Goal: Information Seeking & Learning: Find specific fact

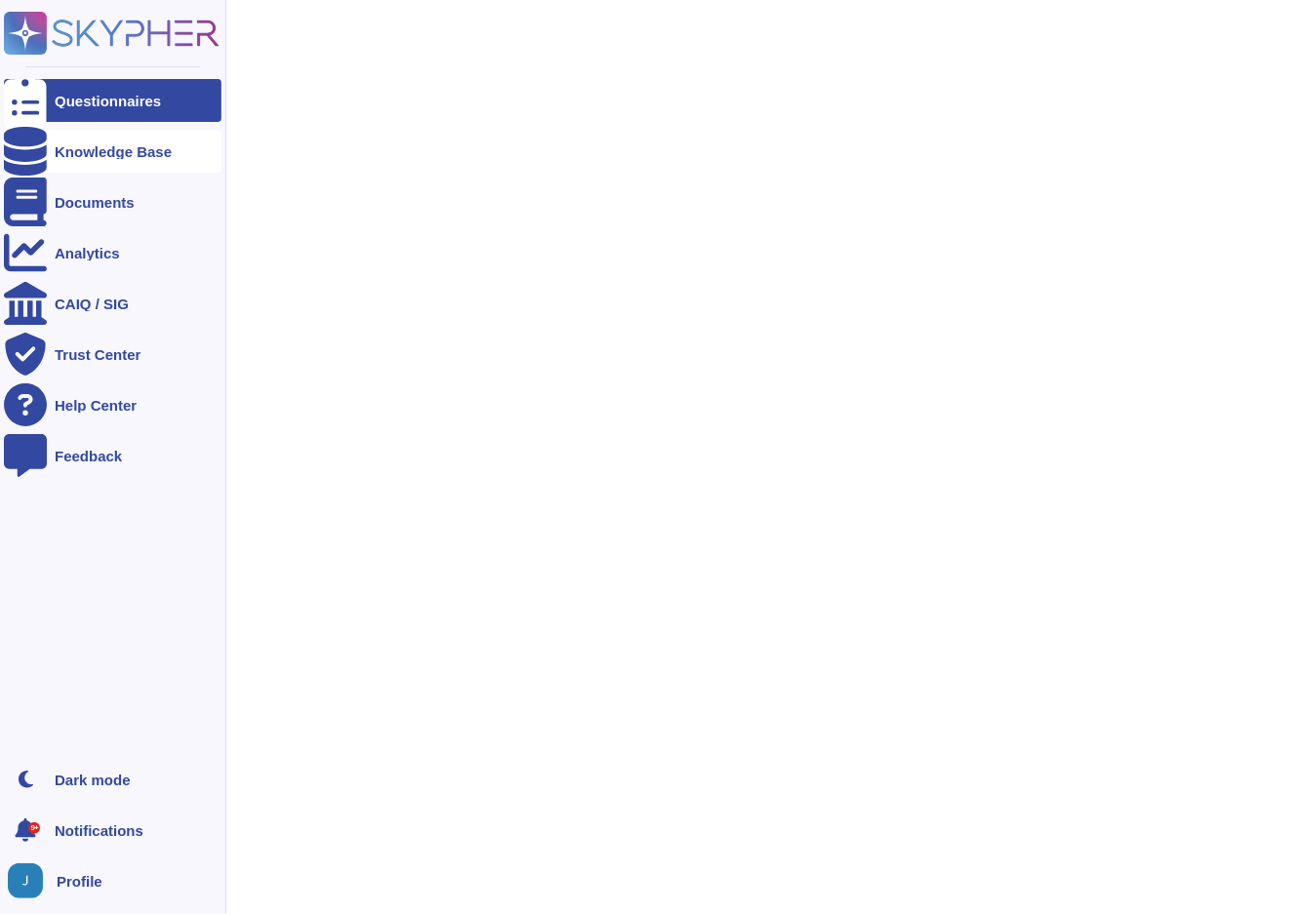
click at [16, 161] on div at bounding box center [26, 152] width 43 height 43
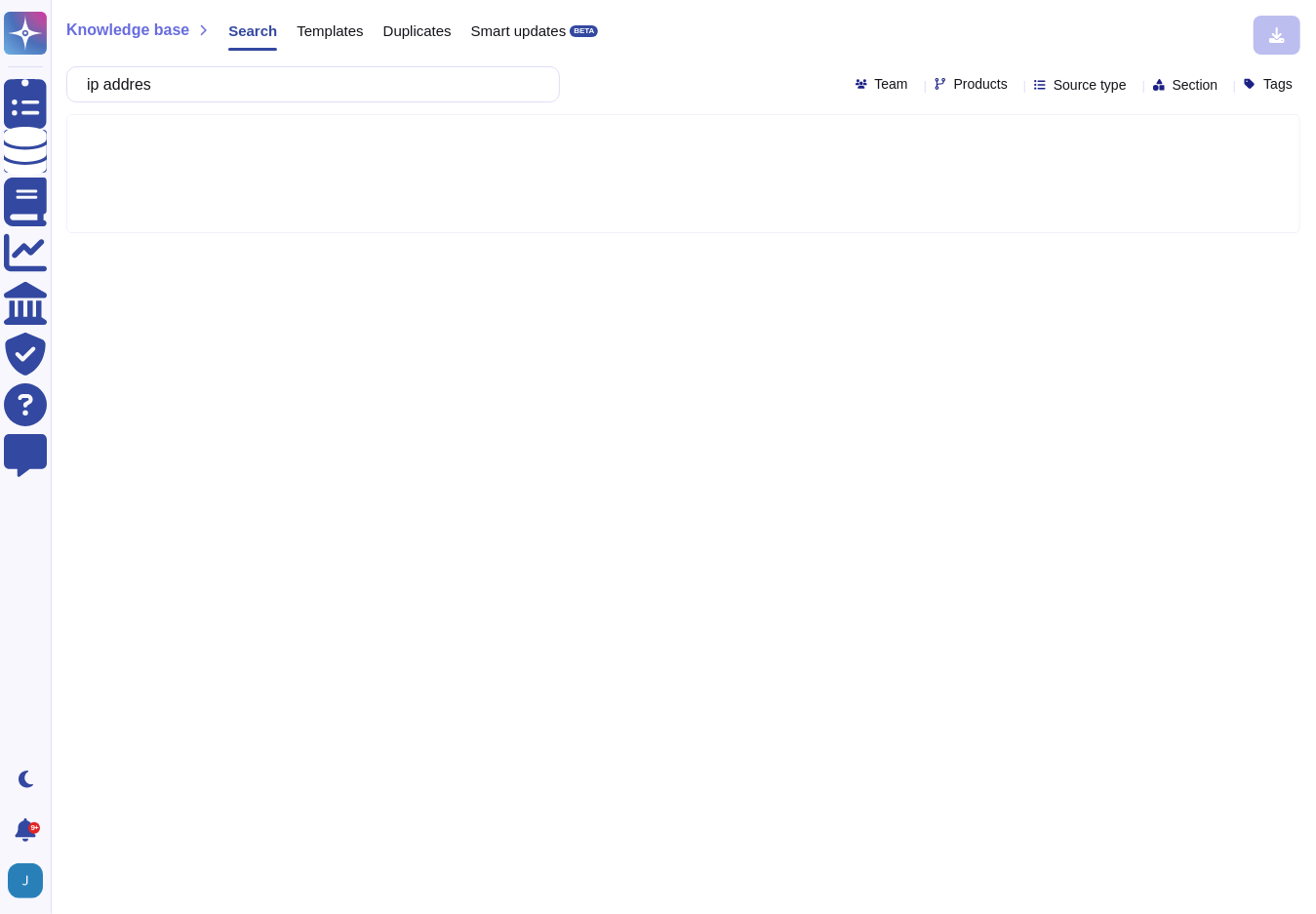
type input "ip address"
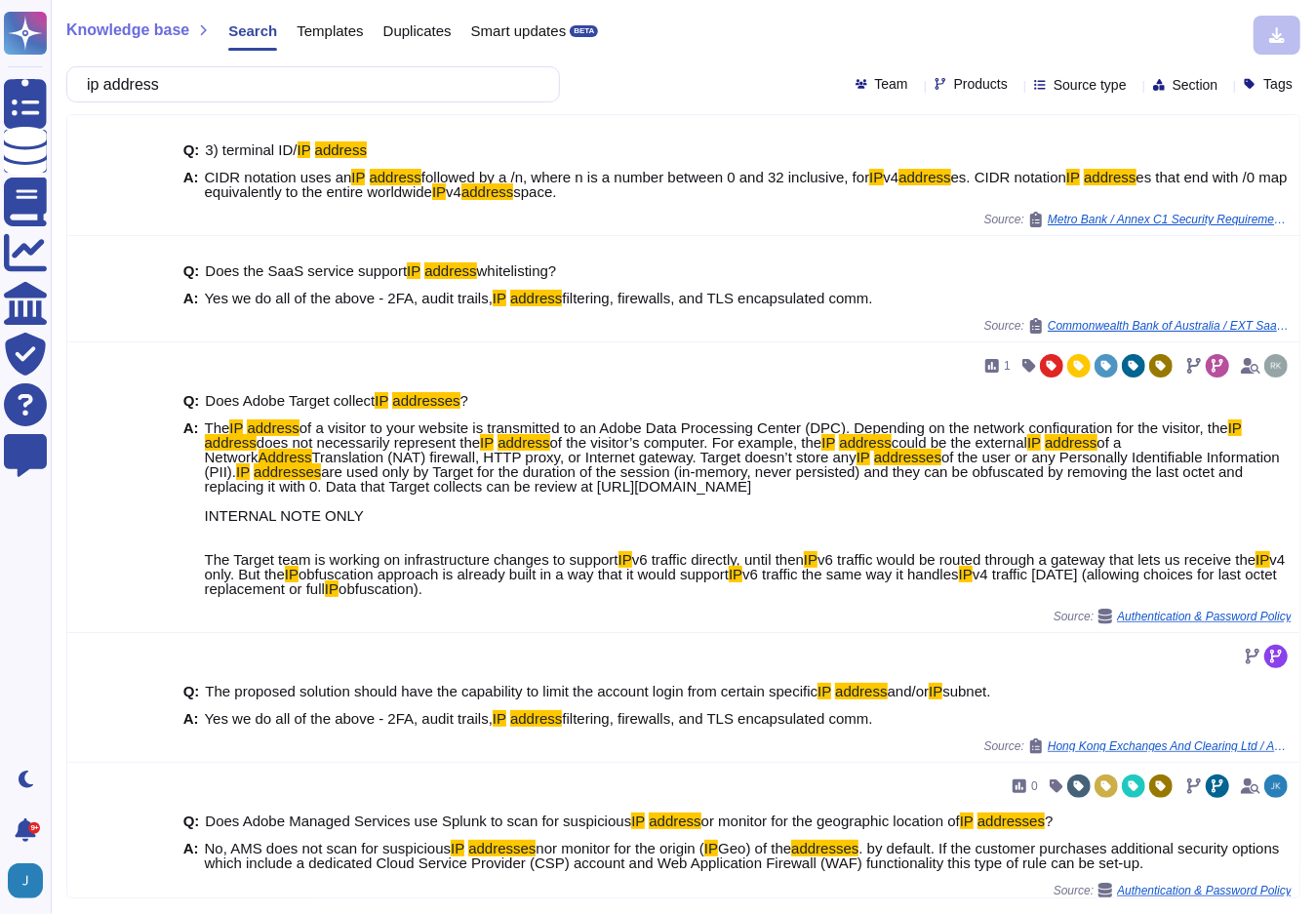
click at [954, 87] on span "Products" at bounding box center [981, 84] width 53 height 14
type input "work"
click at [1007, 190] on span "WorkFront" at bounding box center [976, 184] width 68 height 18
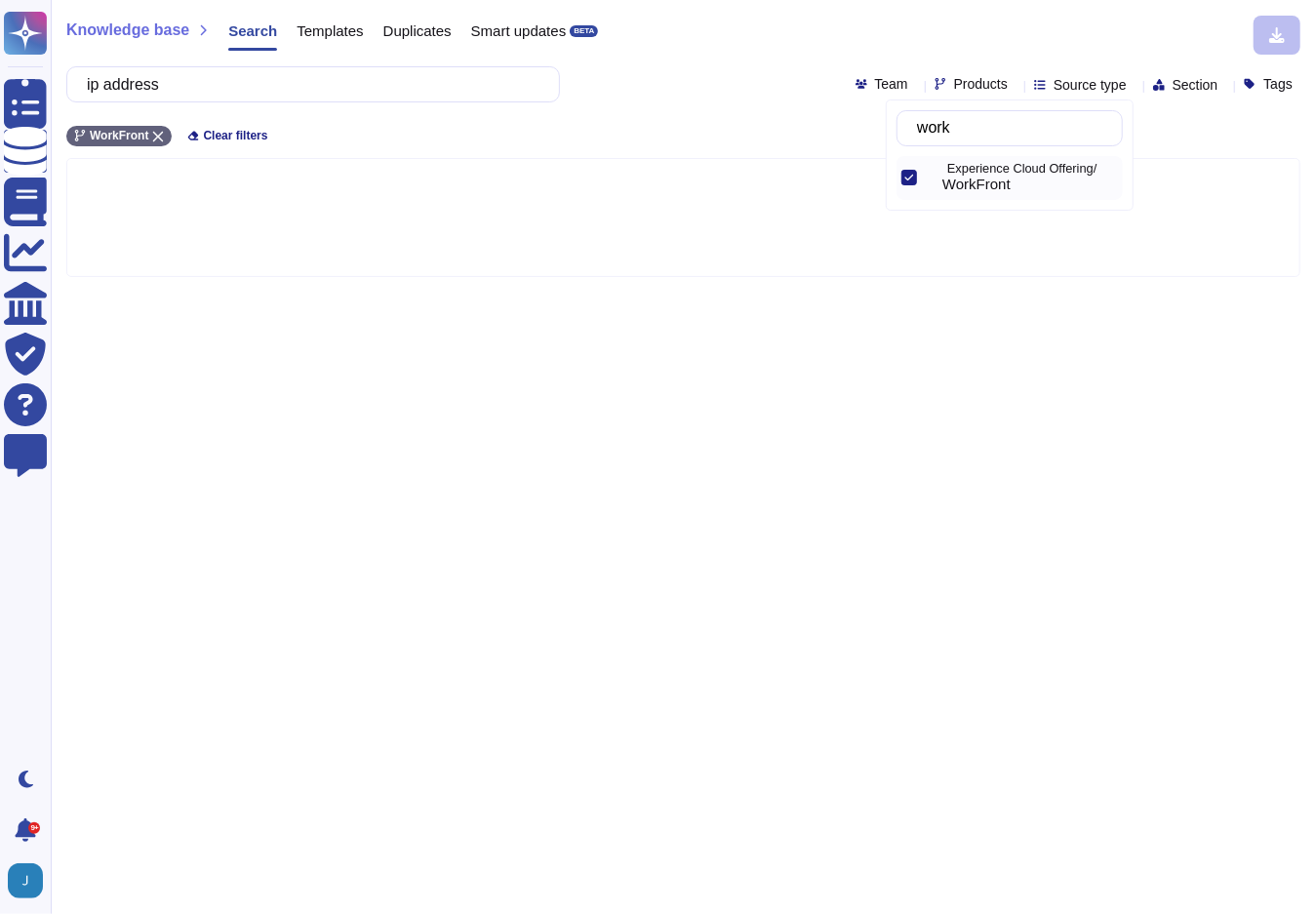
click at [698, 98] on div "ip address Team Products Source type Section Tags" at bounding box center [683, 84] width 1234 height 36
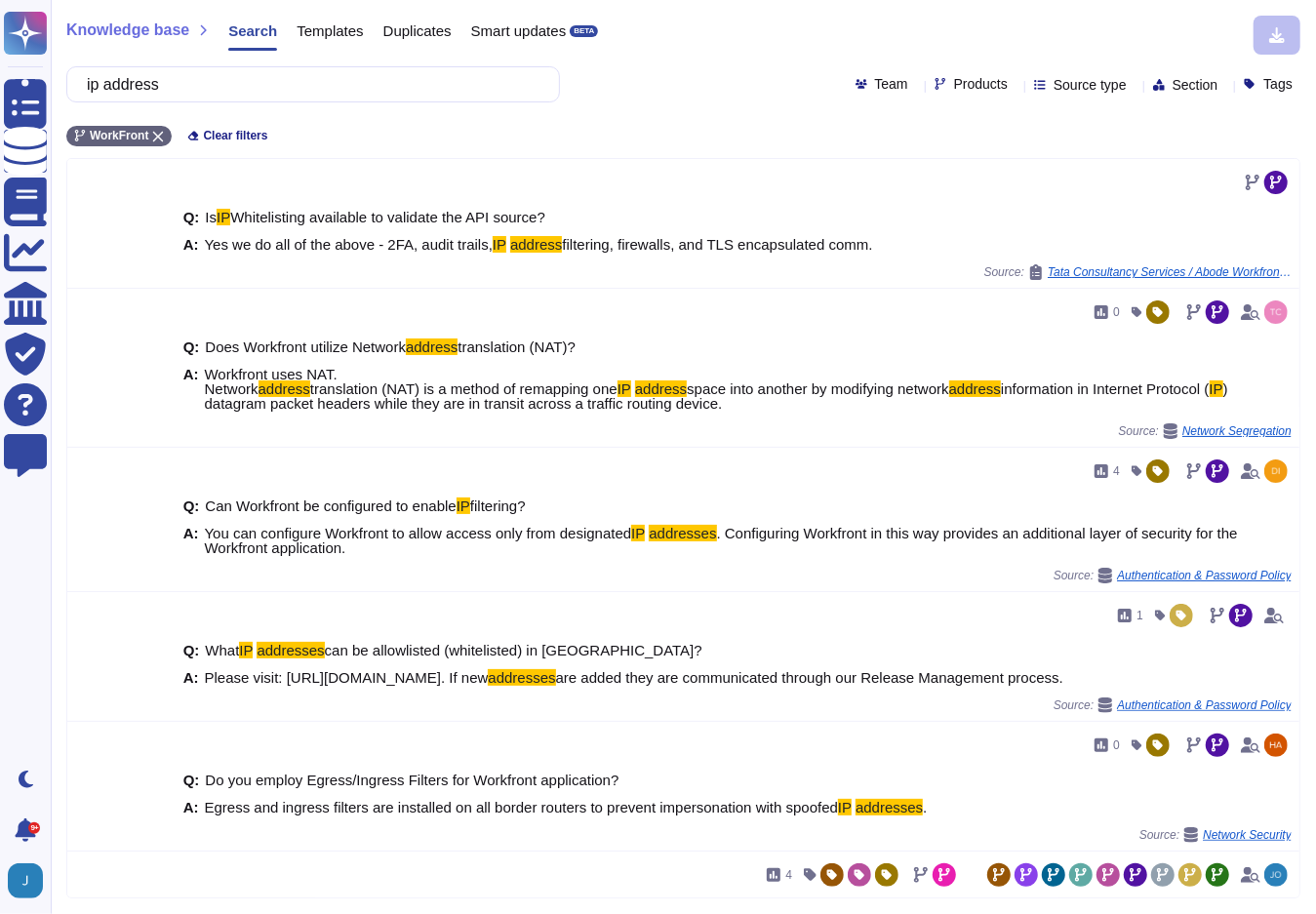
click at [703, 102] on div "Knowledge base Search Templates Duplicates Smart updates BETA ip address Team P…" at bounding box center [684, 457] width 1266 height 914
click at [358, 94] on input "ip address" at bounding box center [308, 84] width 463 height 34
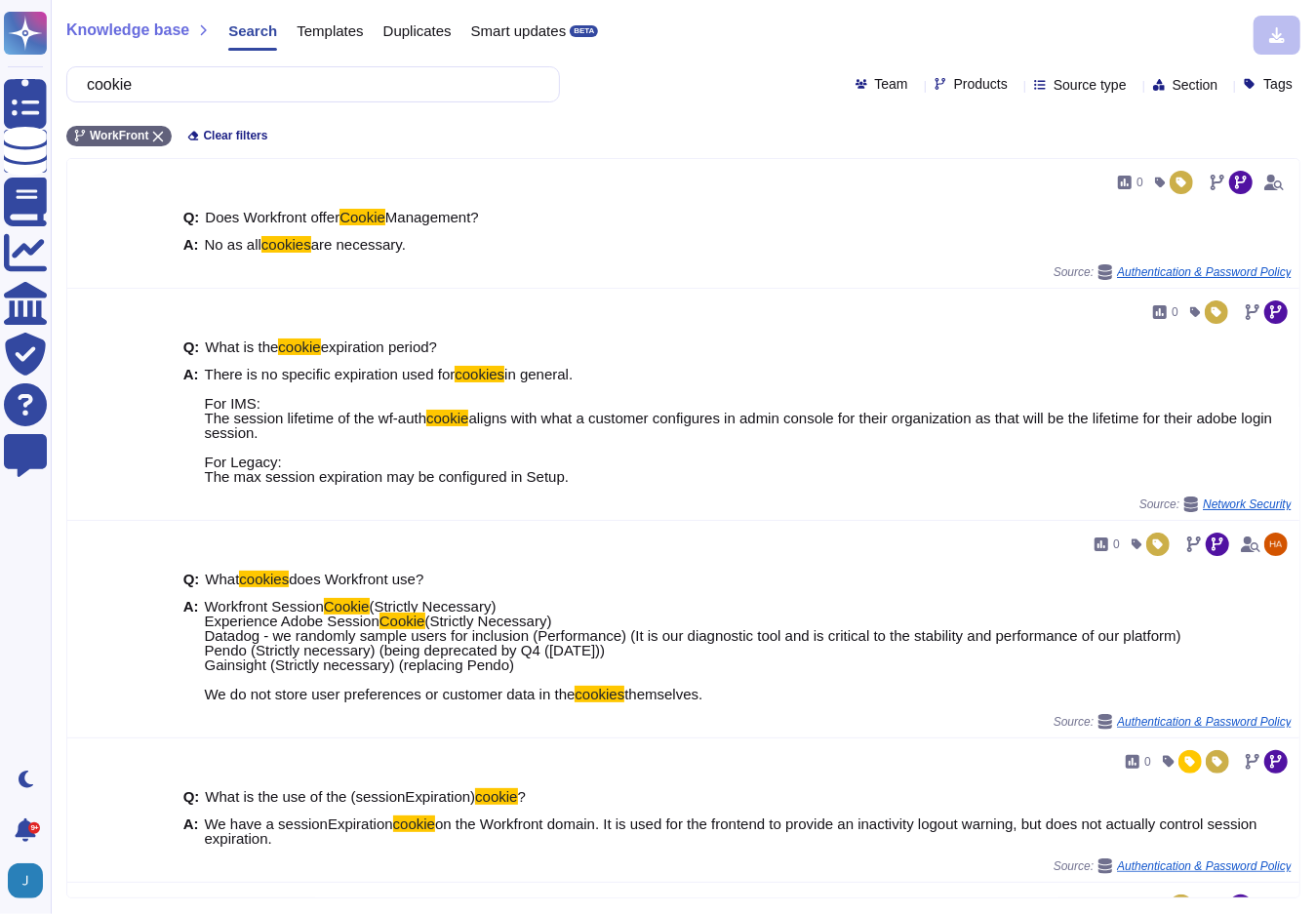
click at [1034, 89] on icon at bounding box center [1040, 85] width 12 height 12
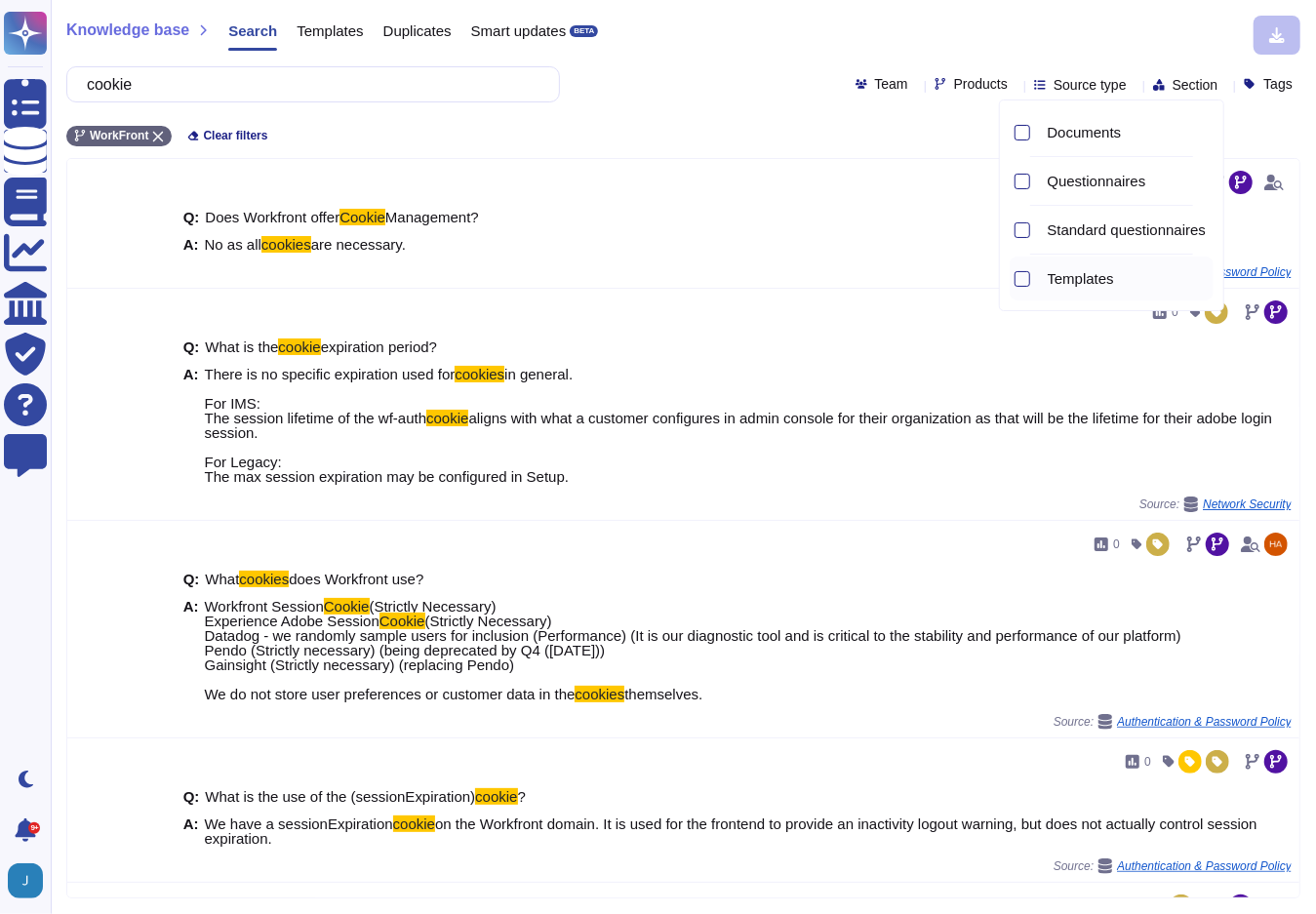
click at [1077, 277] on span "Templates" at bounding box center [1081, 279] width 66 height 18
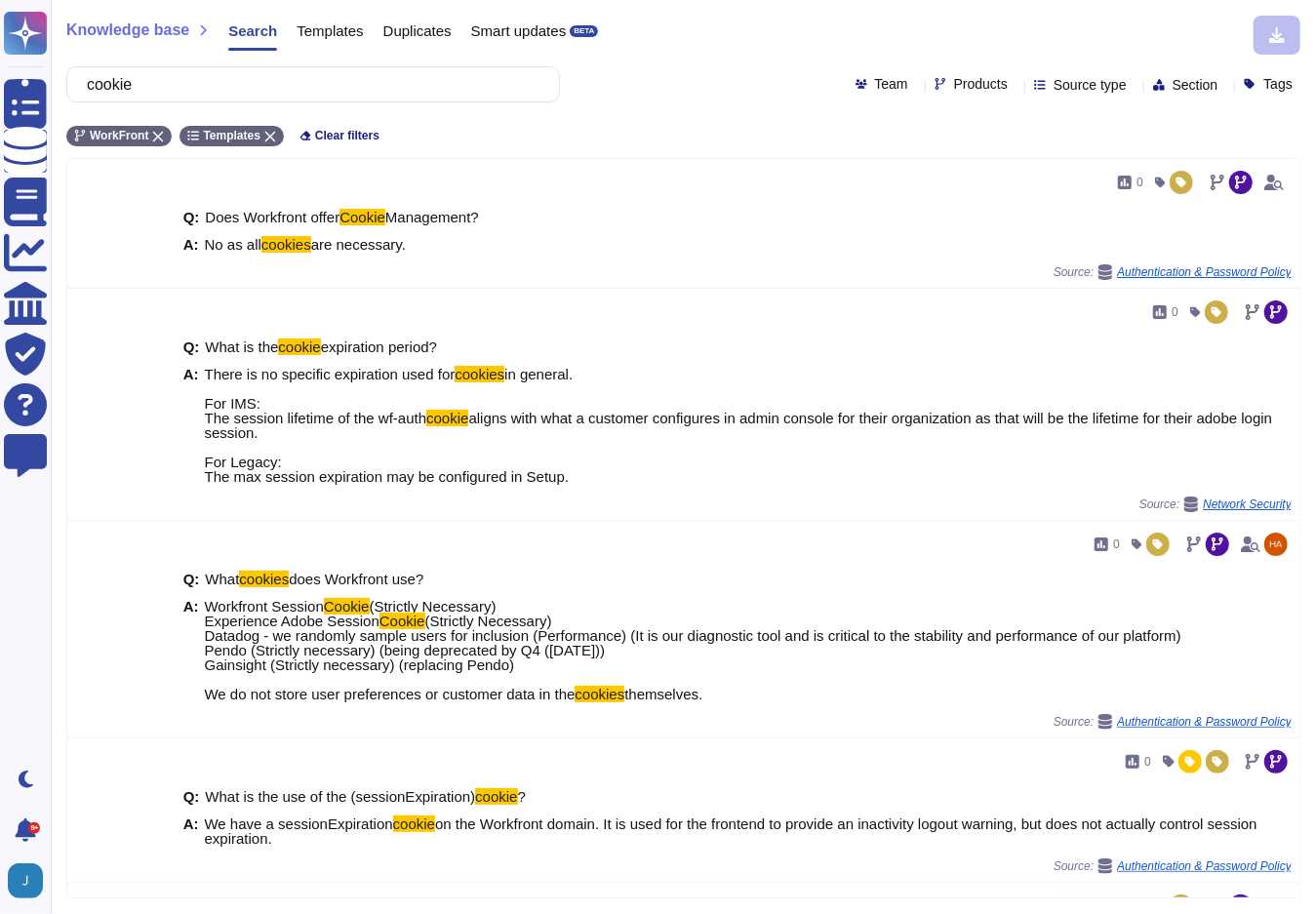
click at [607, 113] on div "Knowledge base Search Templates Duplicates Smart updates BETA cookie Team Produ…" at bounding box center [684, 457] width 1266 height 914
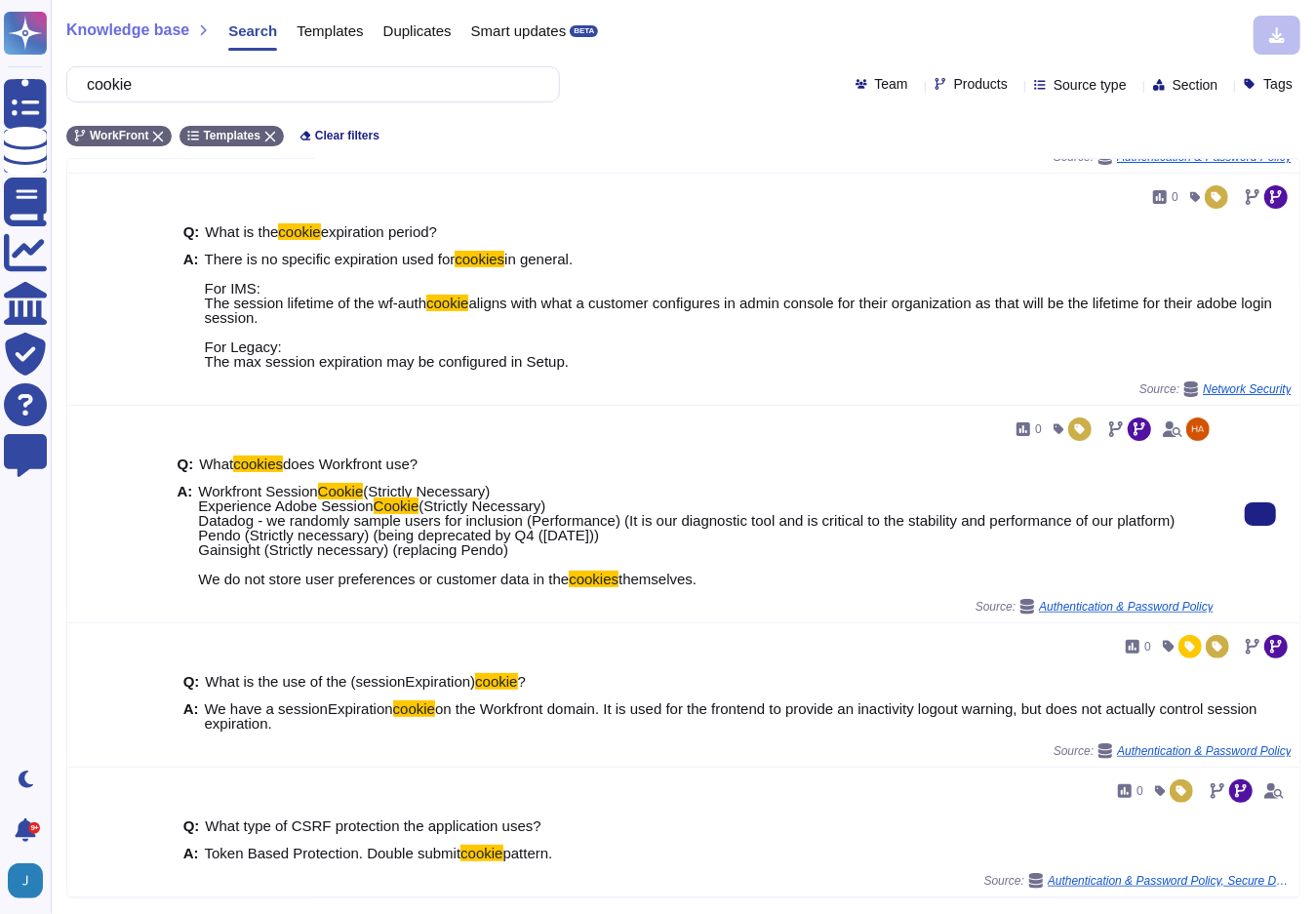
scroll to position [146, 0]
click at [606, 520] on span "Workfront Session Cookie (Strictly Necessary) Experience Adobe Session Cookie (…" at bounding box center [687, 535] width 977 height 102
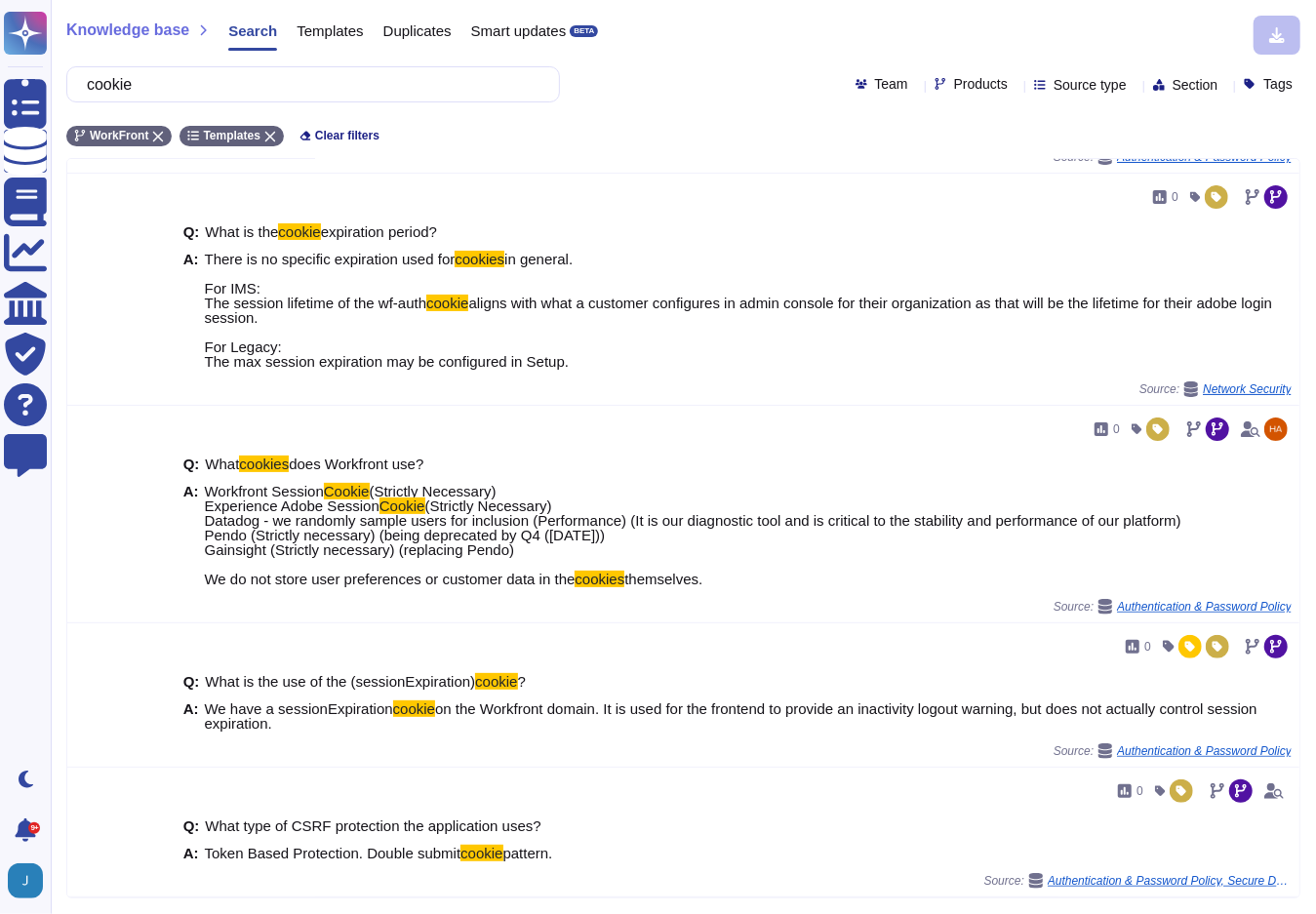
scroll to position [131, 0]
click at [434, 91] on input "cookie" at bounding box center [308, 84] width 463 height 34
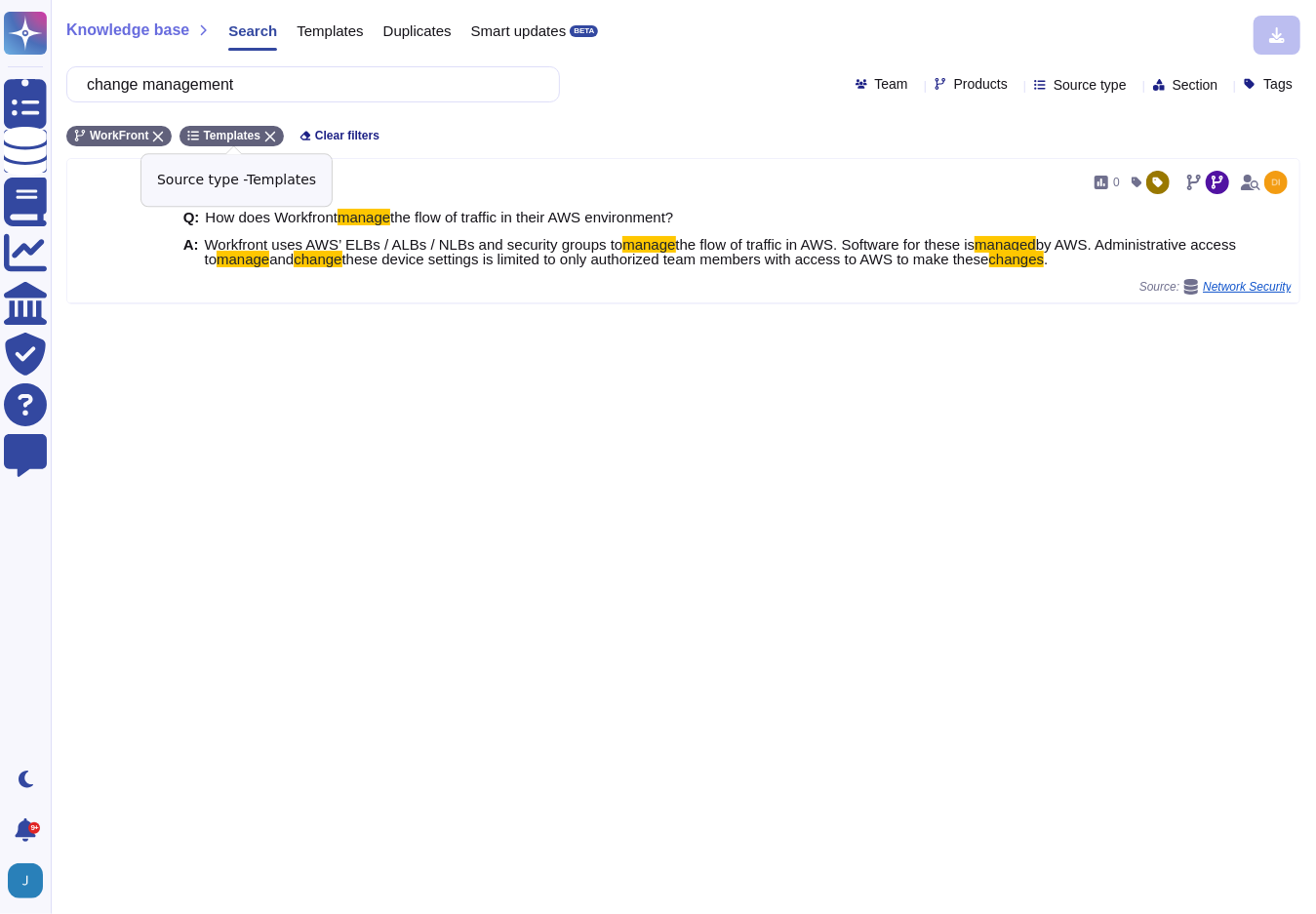
click at [276, 140] on icon at bounding box center [270, 137] width 11 height 11
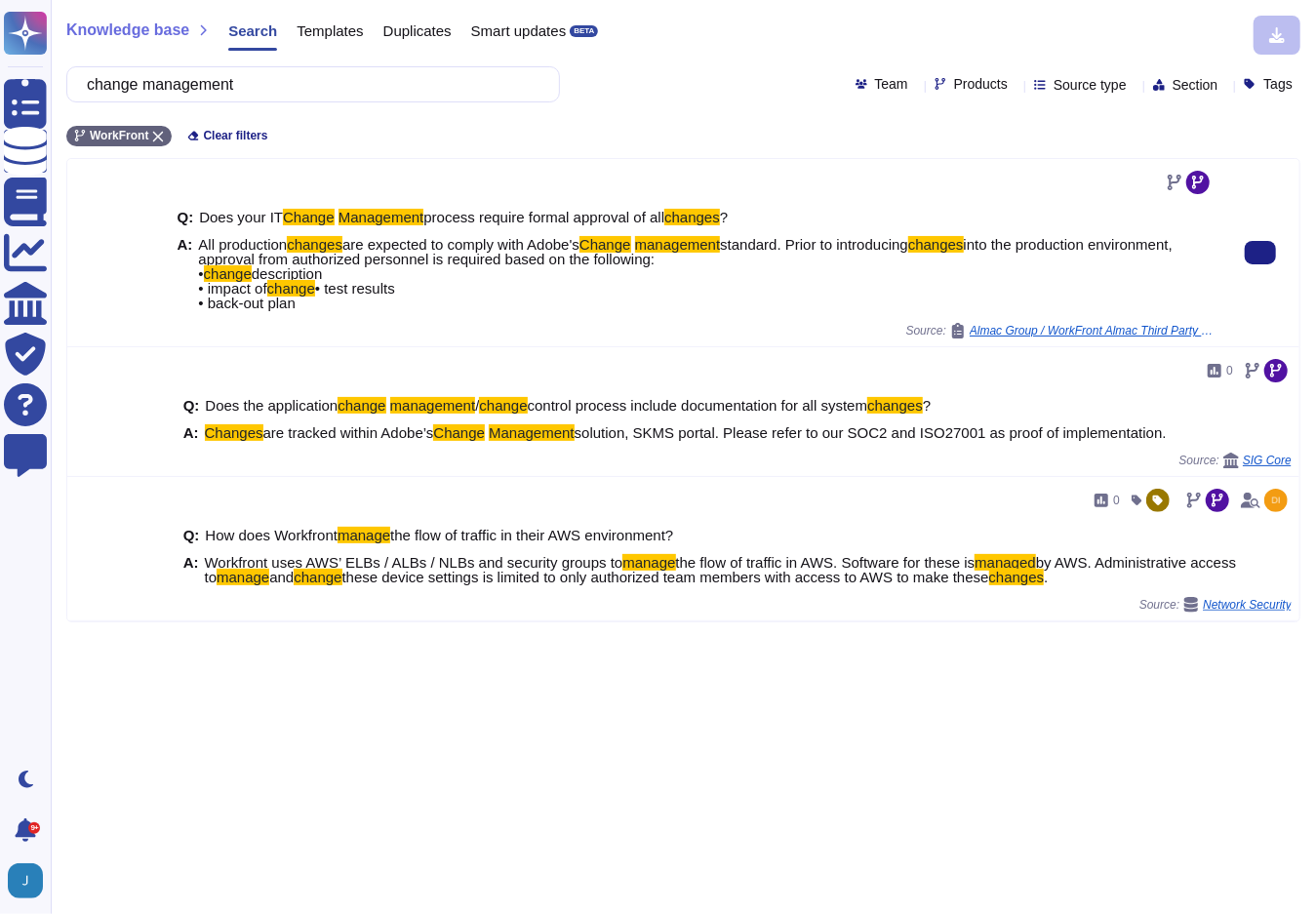
drag, startPoint x: 344, startPoint y: 332, endPoint x: 193, endPoint y: 249, distance: 172.3
click at [193, 249] on div "Q: Does your IT Change Management process require formal approval of all change…" at bounding box center [695, 260] width 1036 height 125
copy div "All production changes are expected to comply with Adobe's Change management st…"
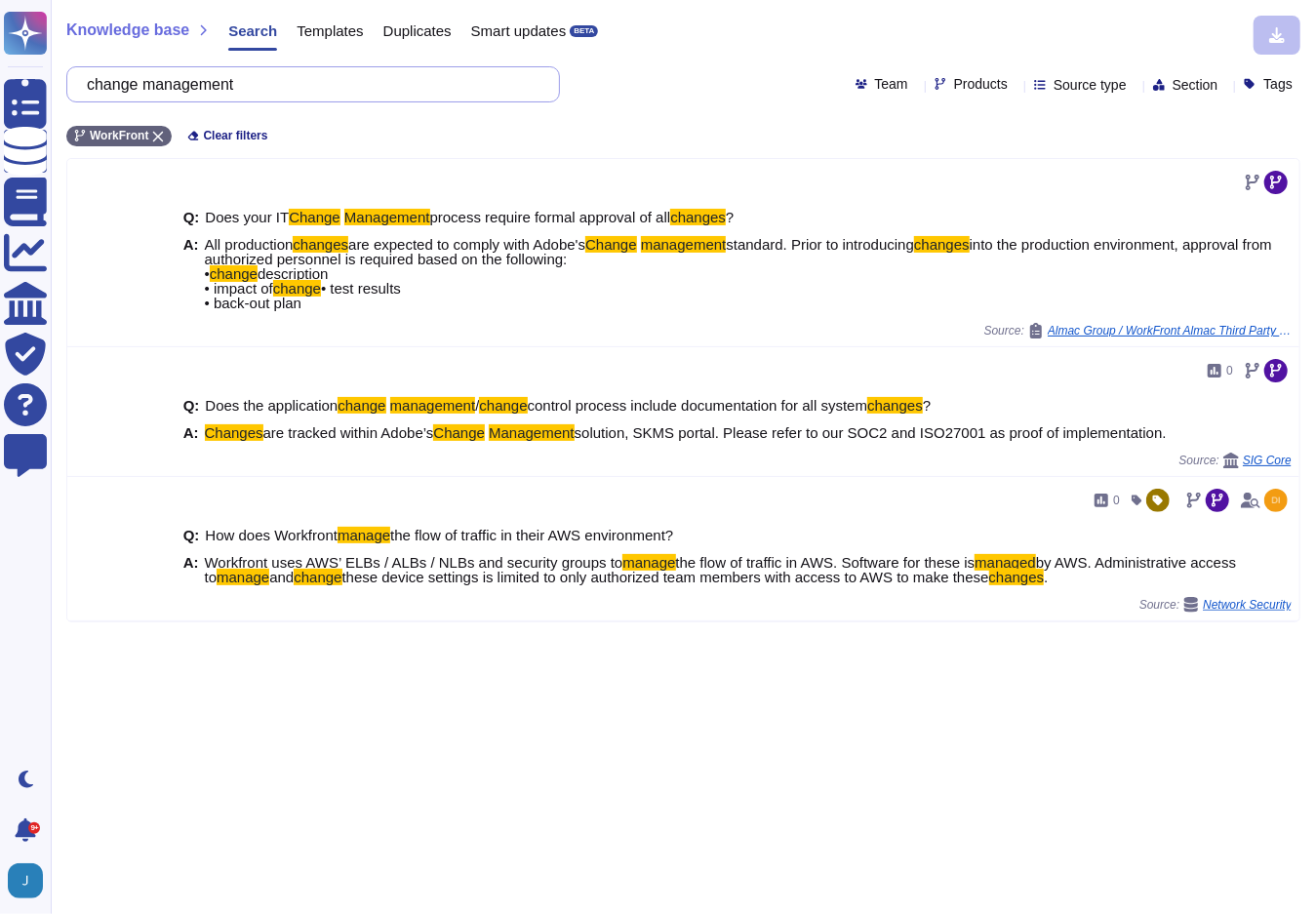
click at [413, 88] on input "change management" at bounding box center [308, 84] width 463 height 34
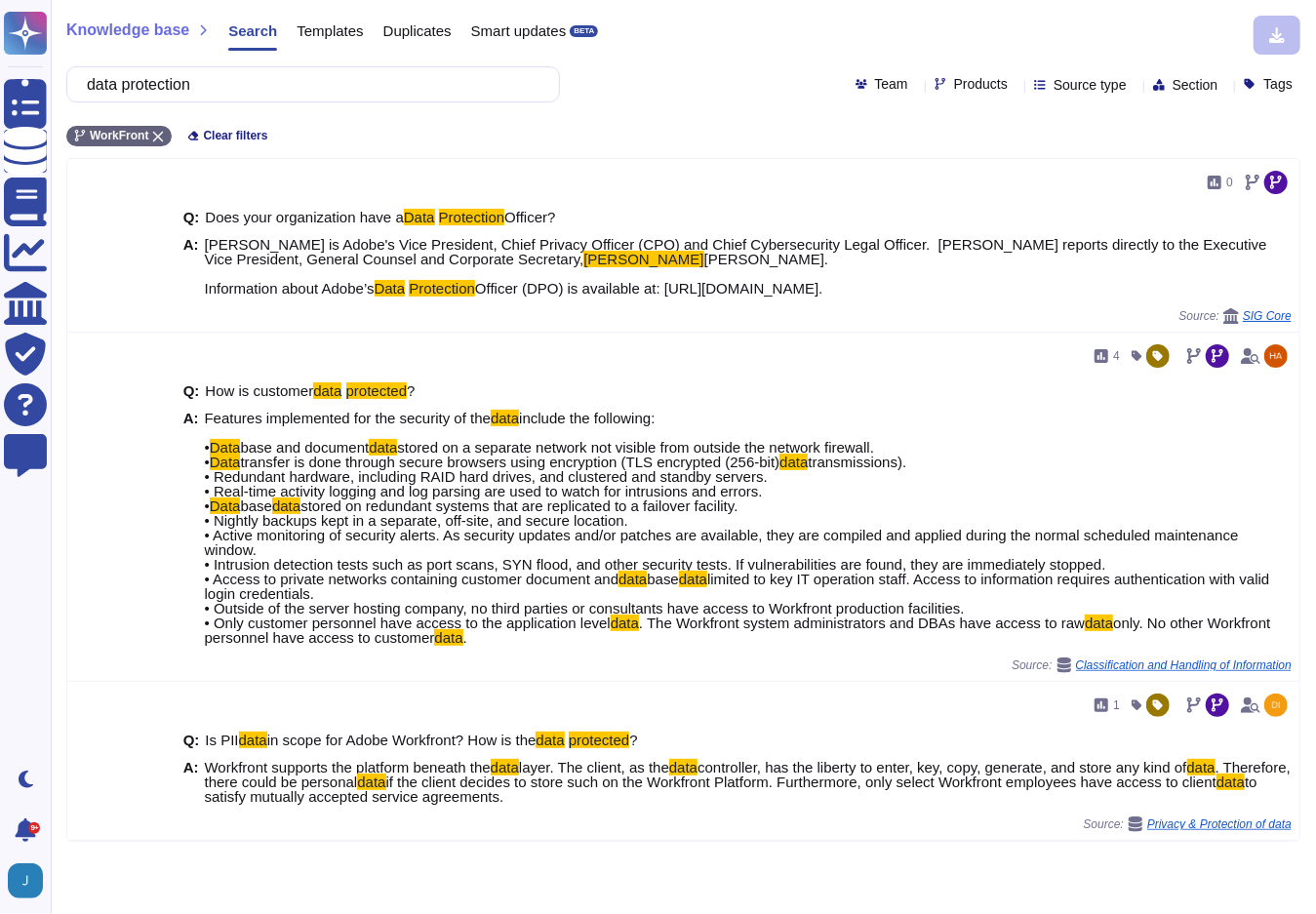
type input "data protection"
